Goal: Task Accomplishment & Management: Manage account settings

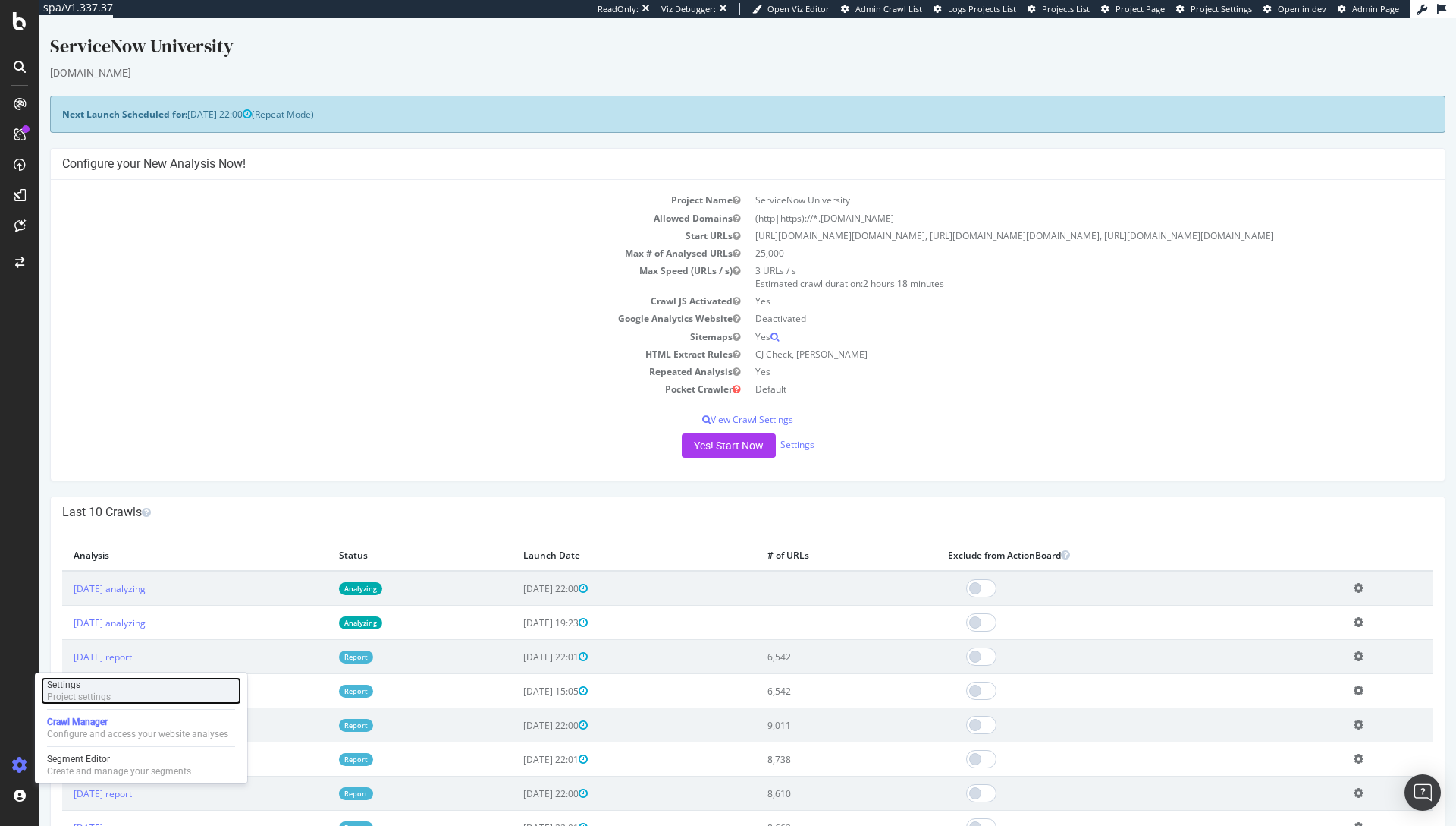
click at [82, 701] on div "Project settings" at bounding box center [79, 696] width 63 height 12
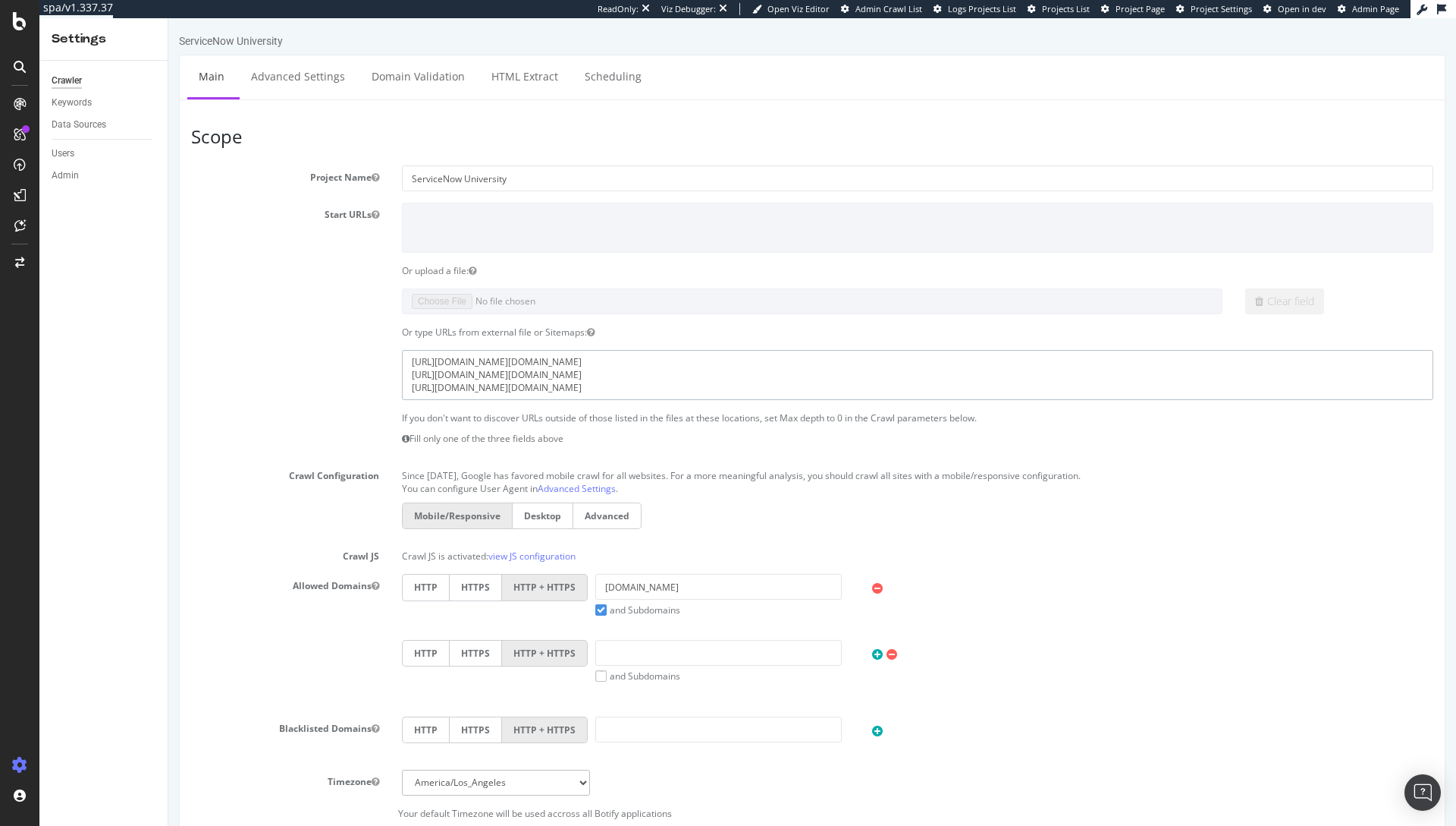
click at [524, 363] on textarea "[URL][DOMAIN_NAME][DOMAIN_NAME] [URL][DOMAIN_NAME][DOMAIN_NAME] [URL][DOMAIN_NA…" at bounding box center [918, 374] width 1032 height 49
click at [494, 375] on textarea "[URL][DOMAIN_NAME][DOMAIN_NAME] [URL][DOMAIN_NAME][DOMAIN_NAME] [URL][DOMAIN_NA…" at bounding box center [918, 374] width 1032 height 49
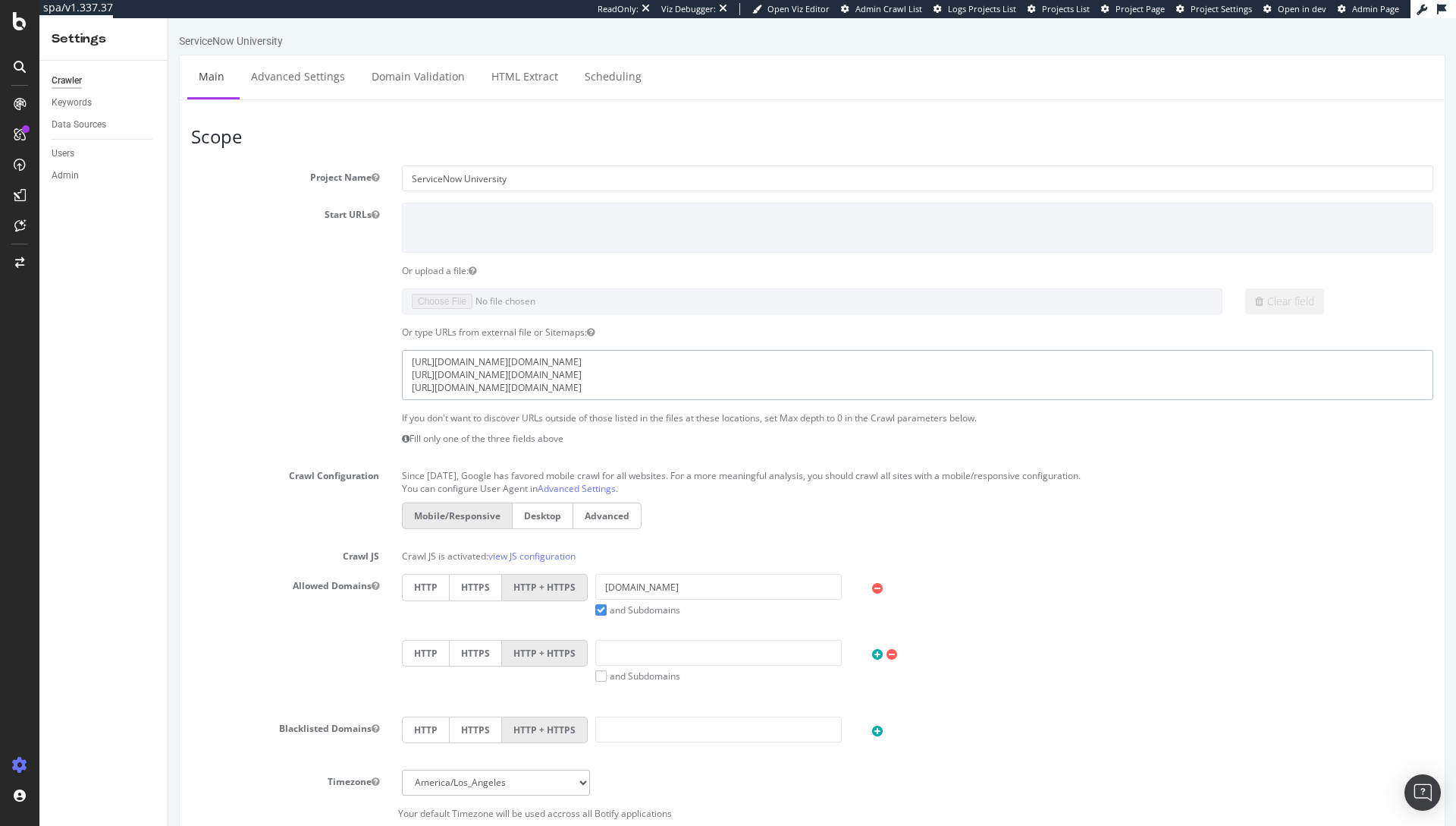
click at [494, 375] on textarea "[URL][DOMAIN_NAME][DOMAIN_NAME] [URL][DOMAIN_NAME][DOMAIN_NAME] [URL][DOMAIN_NA…" at bounding box center [918, 374] width 1032 height 49
click at [506, 389] on textarea "[URL][DOMAIN_NAME][DOMAIN_NAME] [URL][DOMAIN_NAME][DOMAIN_NAME] [URL][DOMAIN_NA…" at bounding box center [918, 374] width 1032 height 49
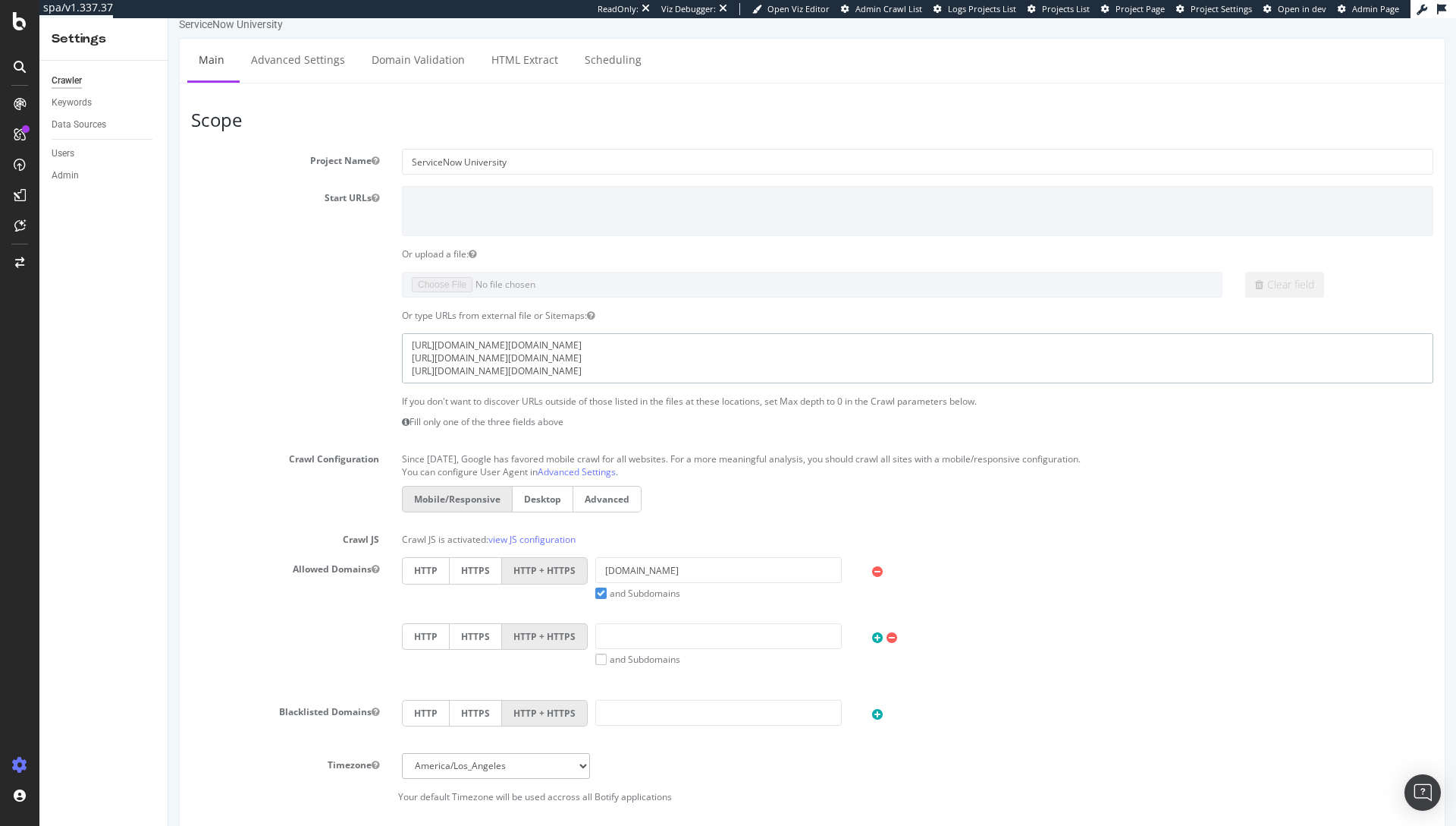
scroll to position [18, 0]
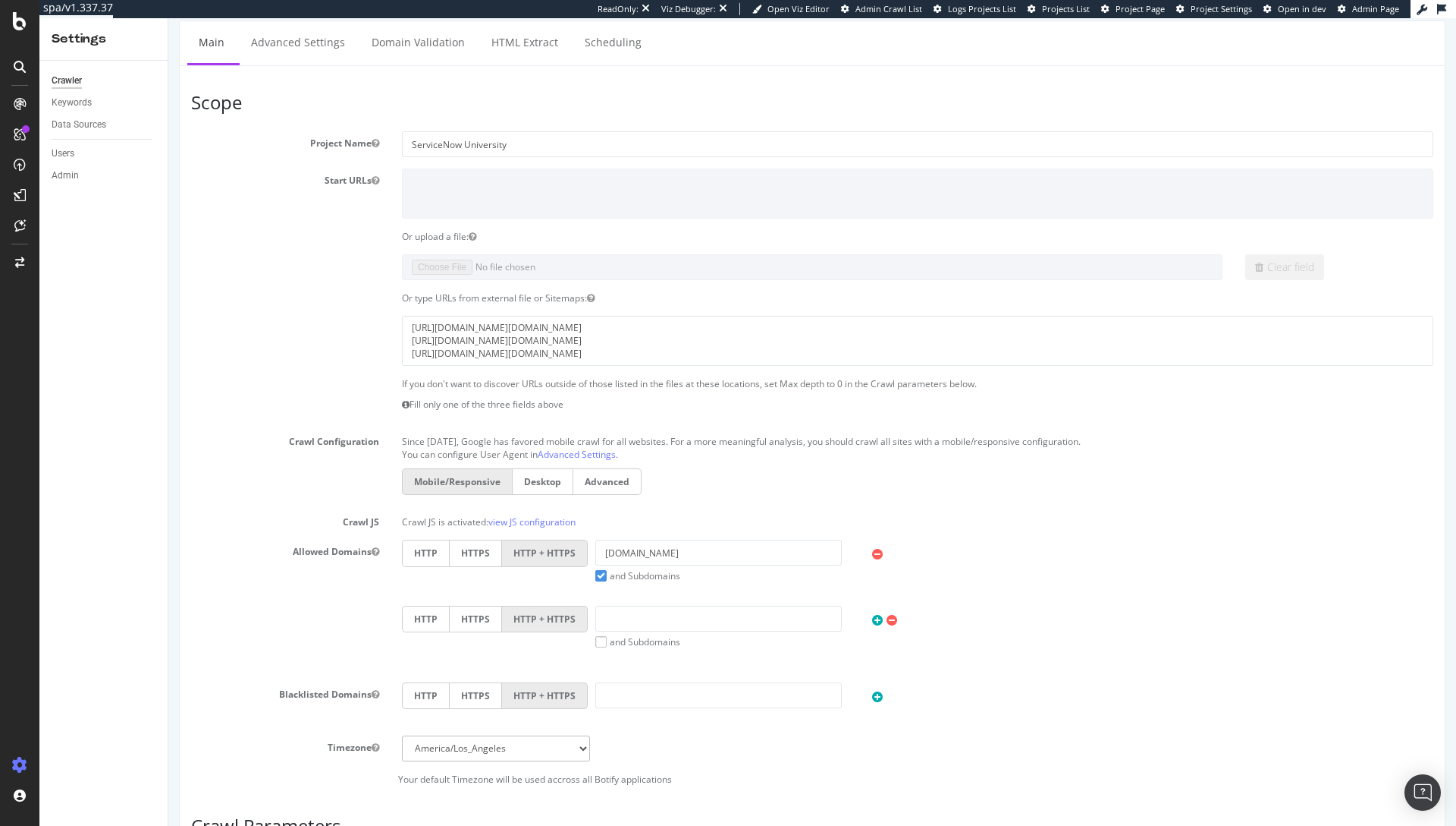
click at [345, 337] on div "[URL][DOMAIN_NAME][DOMAIN_NAME] [URL][DOMAIN_NAME][DOMAIN_NAME] [URL][DOMAIN_NA…" at bounding box center [812, 340] width 1265 height 49
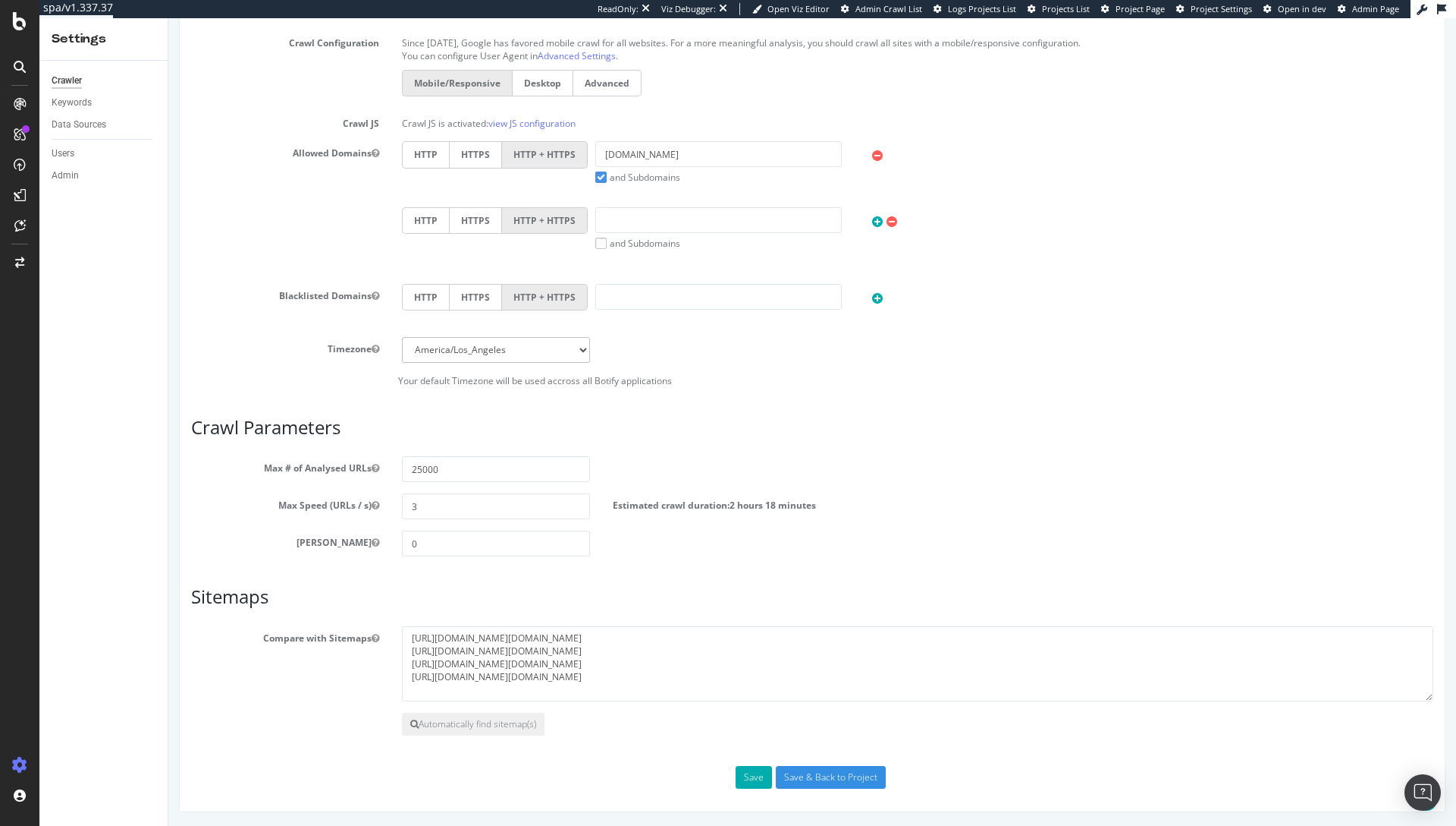
scroll to position [434, 0]
click at [559, 644] on textarea "[URL][DOMAIN_NAME][DOMAIN_NAME] [URL][DOMAIN_NAME][DOMAIN_NAME] [URL][DOMAIN_NA…" at bounding box center [918, 662] width 1032 height 76
click at [566, 636] on textarea "[URL][DOMAIN_NAME][DOMAIN_NAME] [URL][DOMAIN_NAME][DOMAIN_NAME] [URL][DOMAIN_NA…" at bounding box center [918, 662] width 1032 height 76
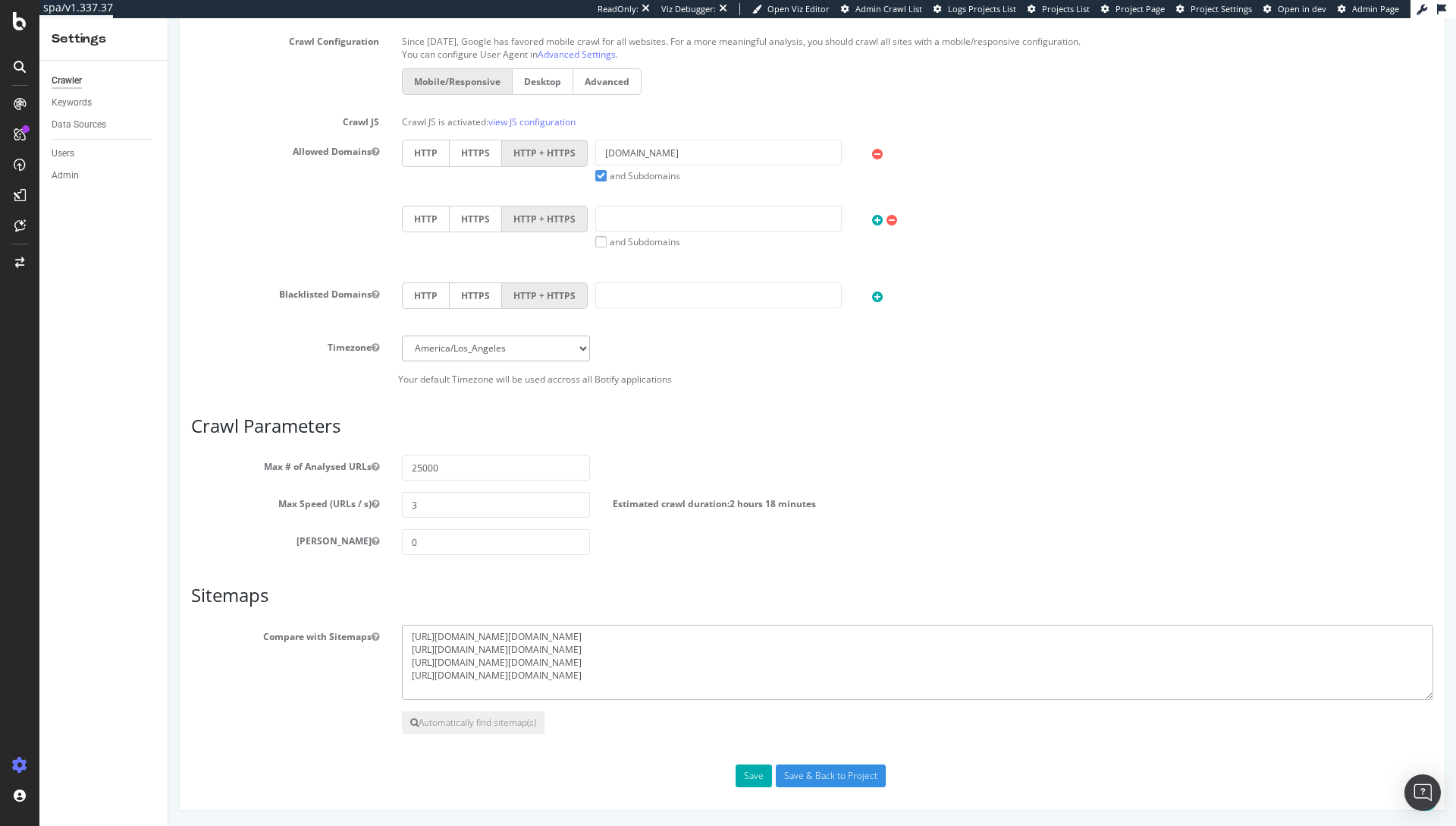
click at [566, 636] on textarea "[URL][DOMAIN_NAME][DOMAIN_NAME] [URL][DOMAIN_NAME][DOMAIN_NAME] [URL][DOMAIN_NA…" at bounding box center [918, 662] width 1032 height 76
click at [436, 643] on textarea "[URL][DOMAIN_NAME][DOMAIN_NAME] [URL][DOMAIN_NAME][DOMAIN_NAME] [URL][DOMAIN_NA…" at bounding box center [918, 662] width 1032 height 76
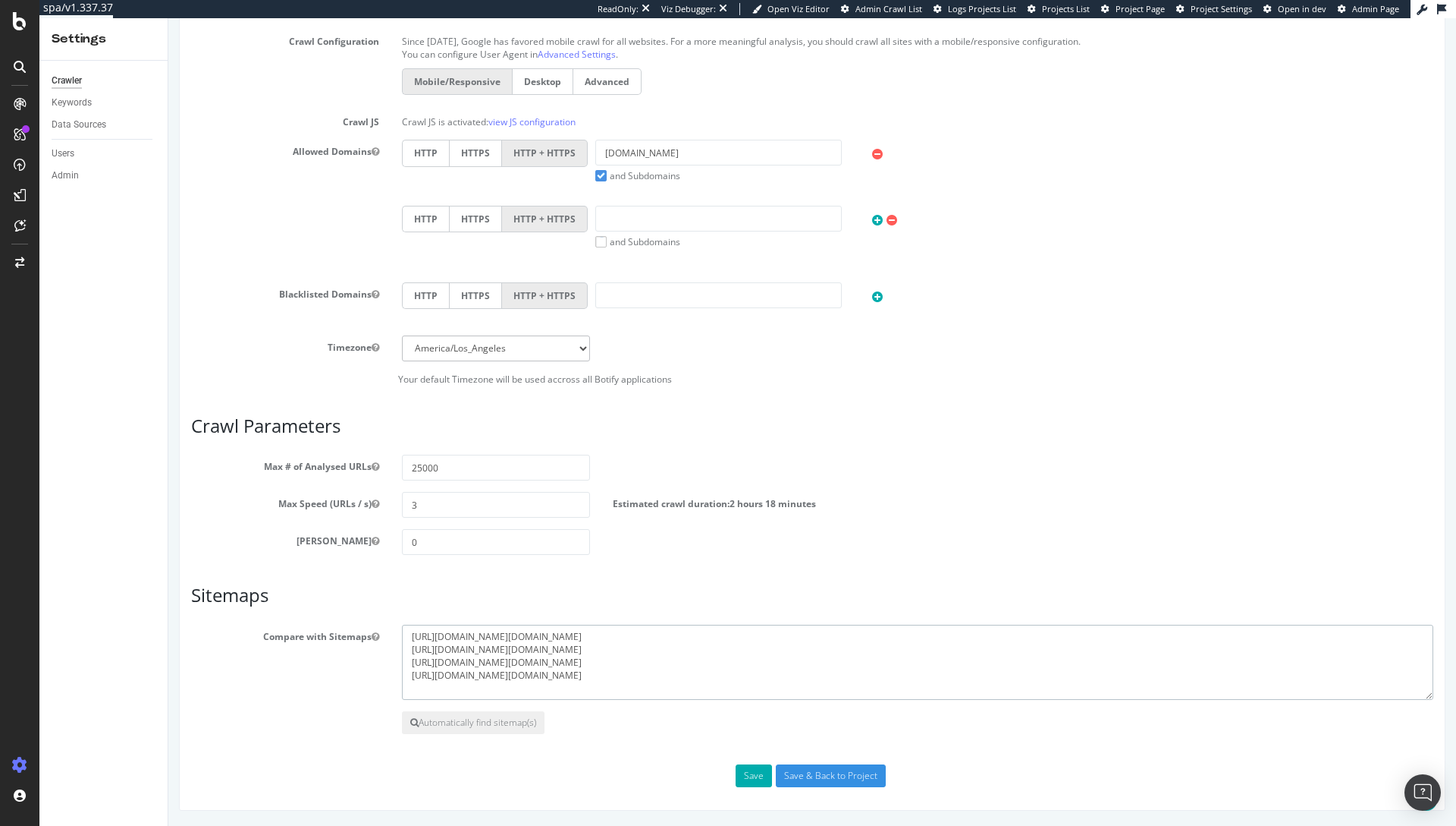
click at [532, 661] on textarea "[URL][DOMAIN_NAME][DOMAIN_NAME] [URL][DOMAIN_NAME][DOMAIN_NAME] [URL][DOMAIN_NA…" at bounding box center [918, 662] width 1032 height 76
paste textarea "2"
type textarea "[URL][DOMAIN_NAME][DOMAIN_NAME] [URL][DOMAIN_NAME][DOMAIN_NAME] [URL][DOMAIN_NA…"
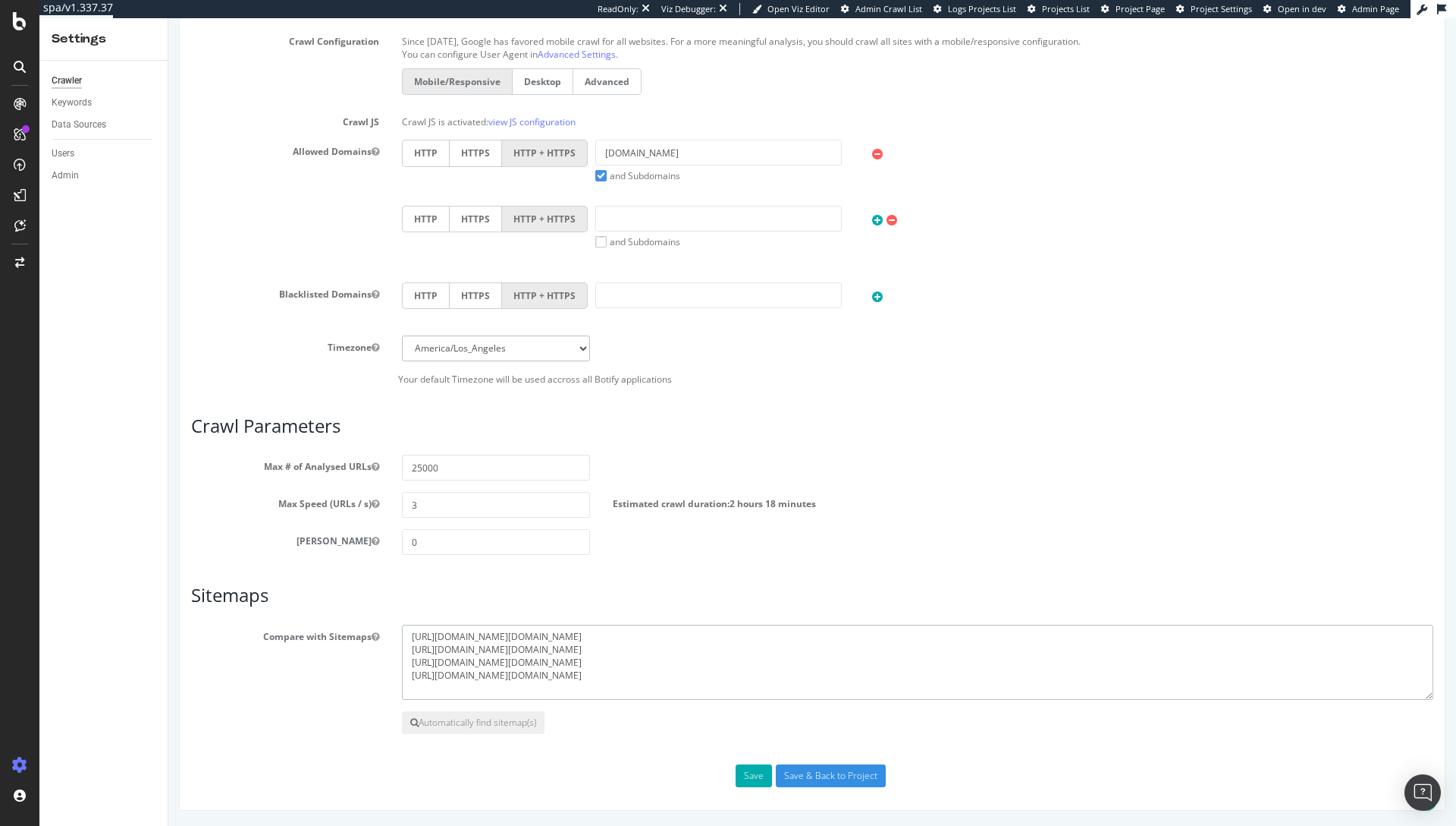
click at [465, 672] on textarea "[URL][DOMAIN_NAME][DOMAIN_NAME] [URL][DOMAIN_NAME][DOMAIN_NAME] [URL][DOMAIN_NA…" at bounding box center [918, 662] width 1032 height 76
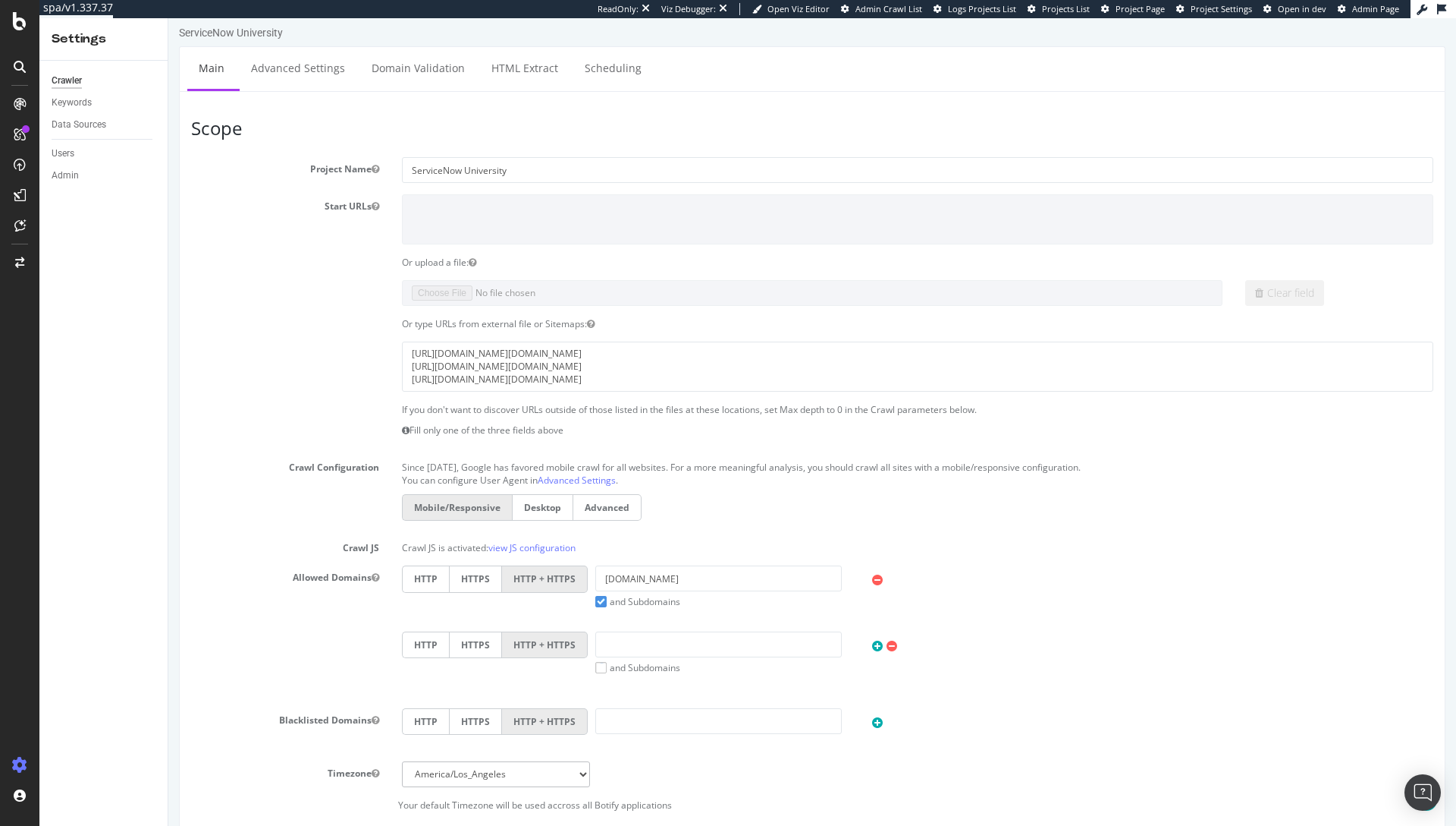
scroll to position [0, 0]
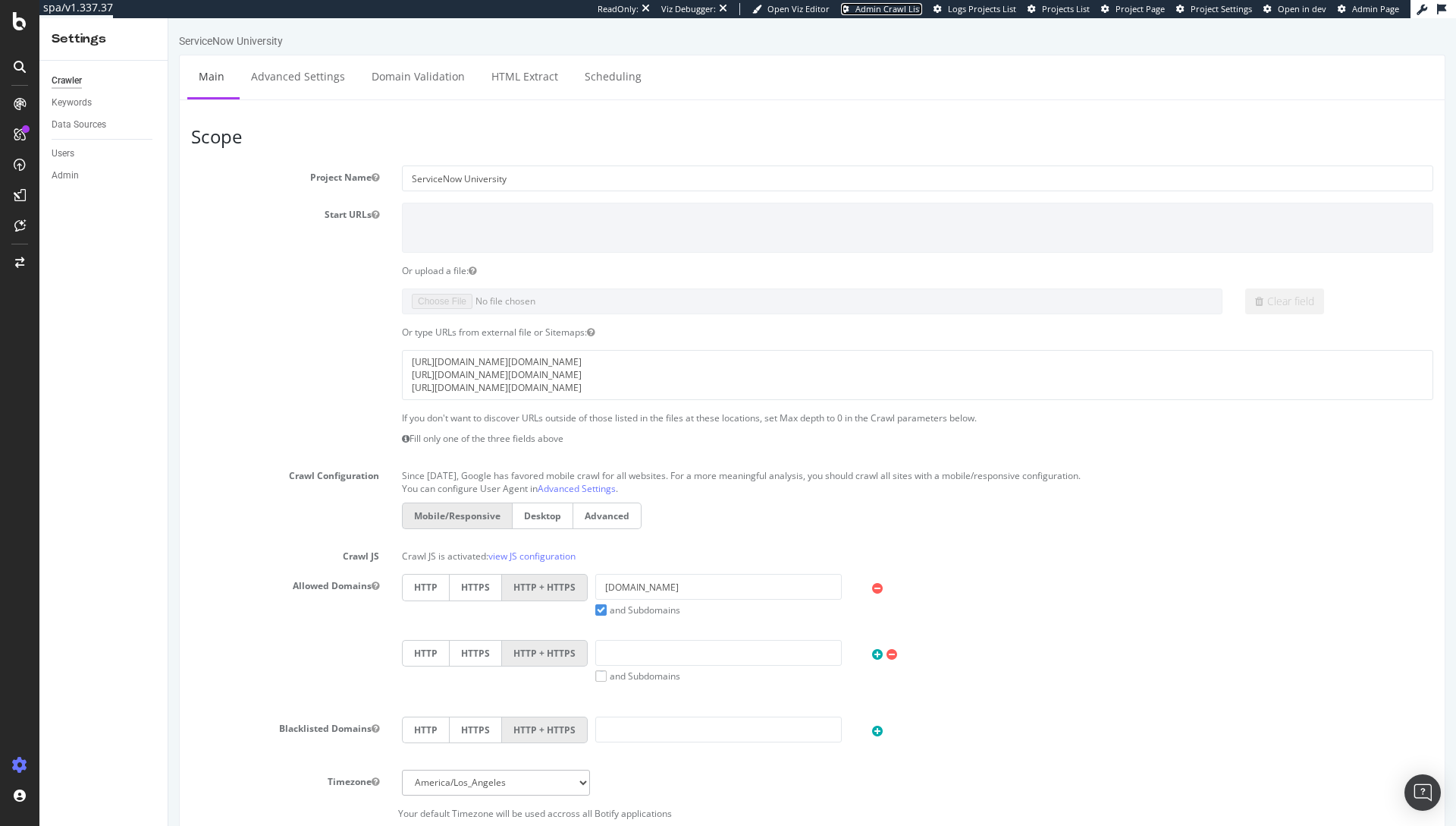
click at [887, 11] on span "Admin Crawl List" at bounding box center [889, 9] width 67 height 11
click at [621, 357] on textarea "[URL][DOMAIN_NAME][DOMAIN_NAME] [URL][DOMAIN_NAME][DOMAIN_NAME] [URL][DOMAIN_NA…" at bounding box center [918, 374] width 1032 height 49
click at [613, 595] on input "[DOMAIN_NAME]" at bounding box center [719, 586] width 246 height 26
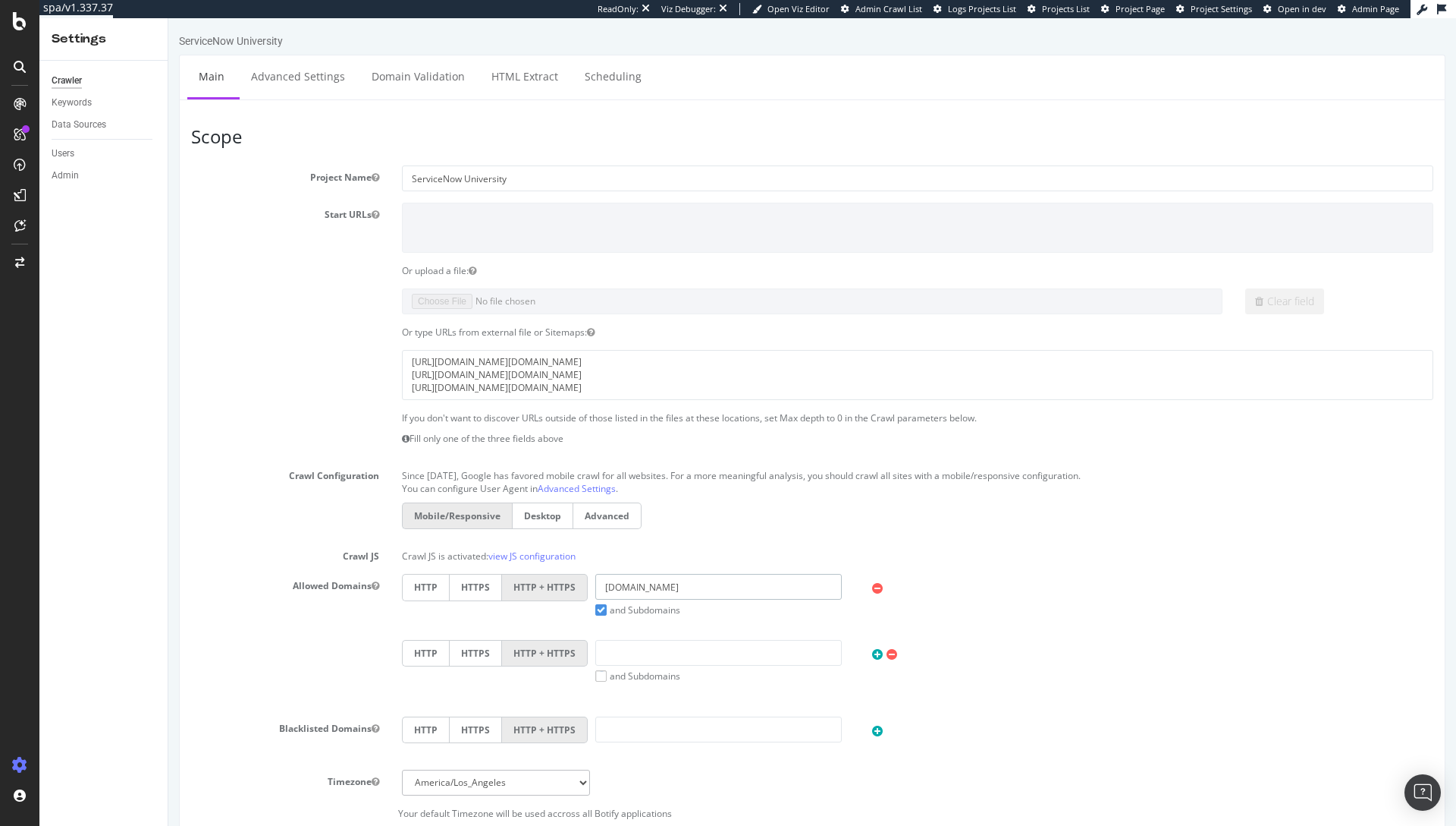
click at [613, 595] on input "[DOMAIN_NAME]" at bounding box center [719, 586] width 246 height 26
click at [633, 591] on input "[DOMAIN_NAME]" at bounding box center [719, 586] width 246 height 26
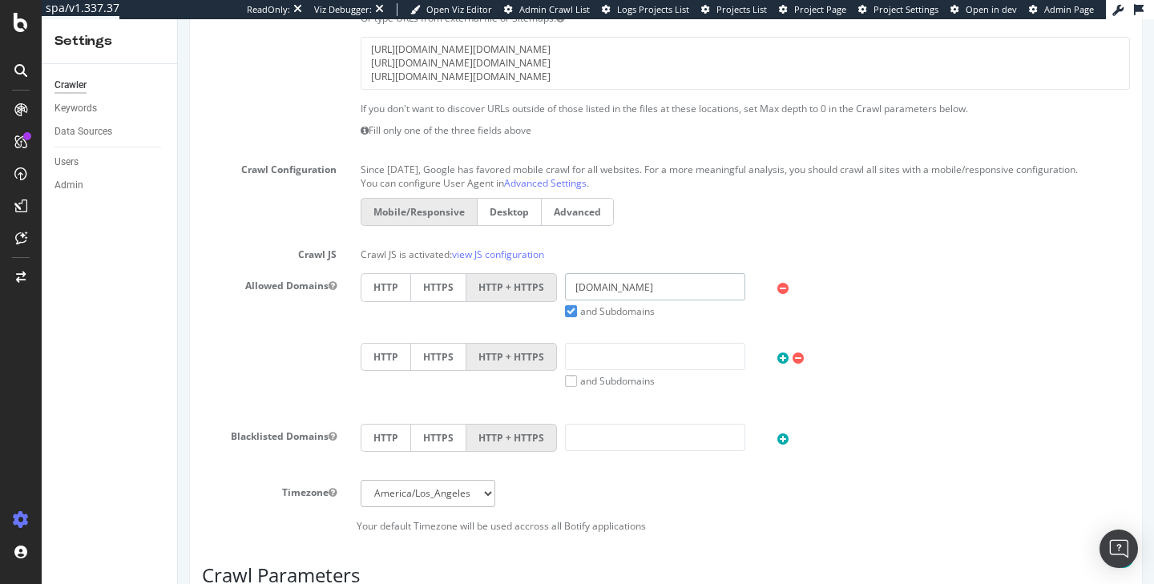
scroll to position [355, 0]
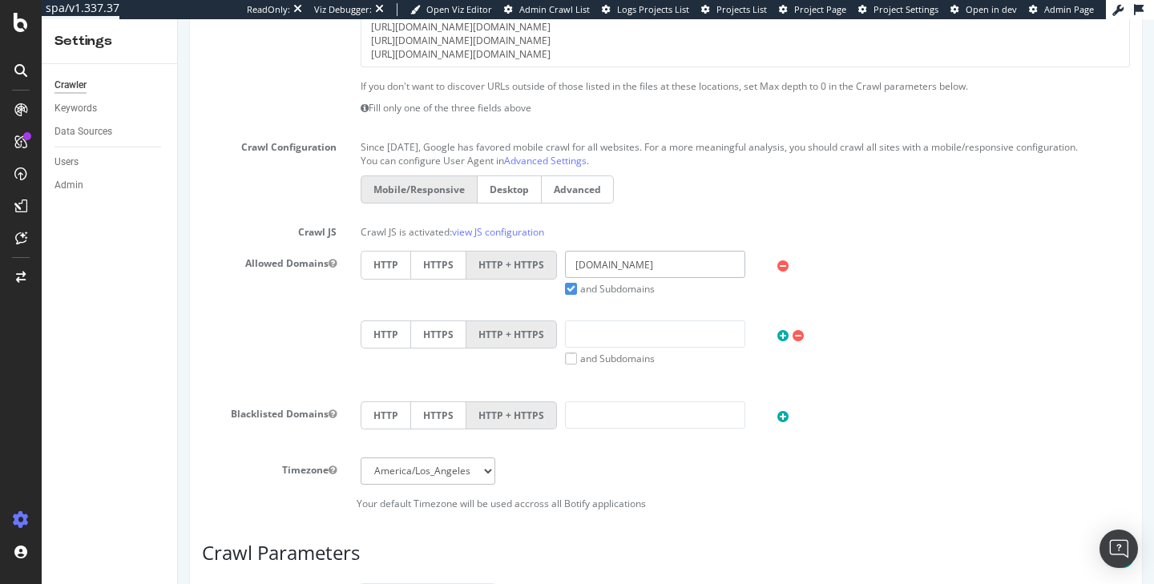
click at [650, 265] on input "[DOMAIN_NAME]" at bounding box center [655, 264] width 180 height 27
